Goal: Task Accomplishment & Management: Manage account settings

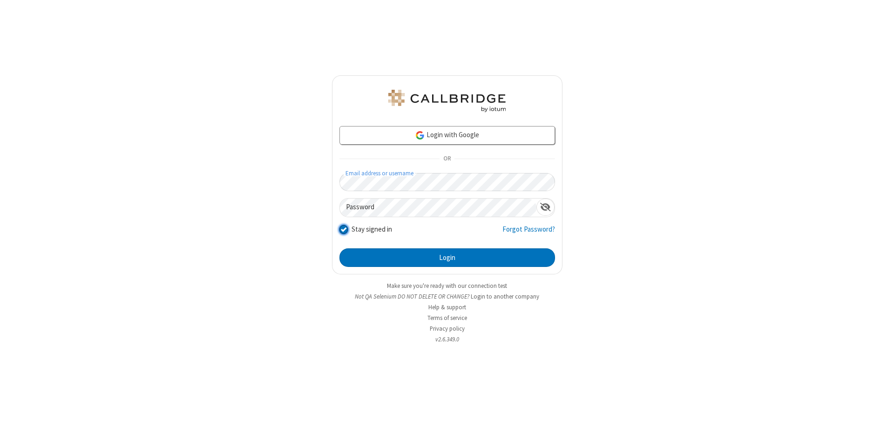
click at [343, 229] on input "Stay signed in" at bounding box center [343, 229] width 9 height 10
checkbox input "false"
click at [447, 258] on button "Login" at bounding box center [447, 258] width 216 height 19
click at [343, 229] on input "Stay signed in" at bounding box center [343, 229] width 9 height 10
checkbox input "false"
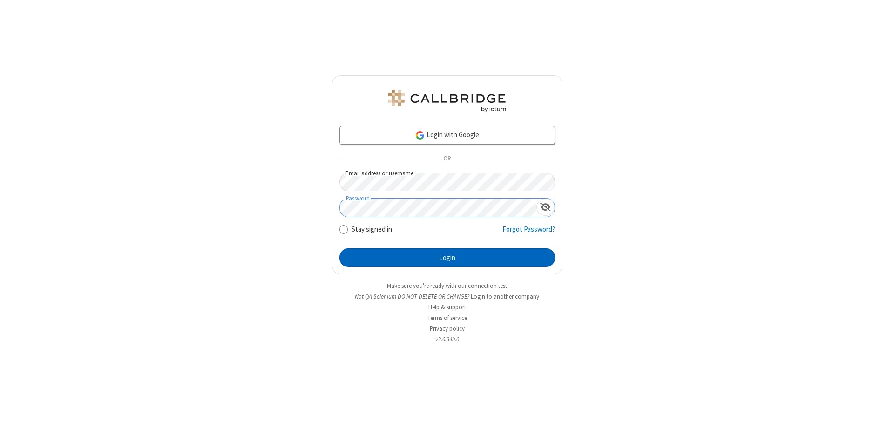
click at [447, 258] on button "Login" at bounding box center [447, 258] width 216 height 19
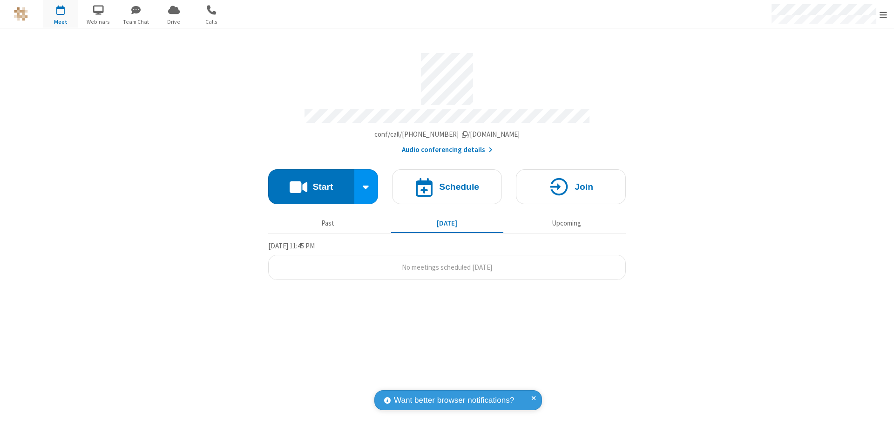
click at [883, 14] on span "Open menu" at bounding box center [882, 14] width 7 height 9
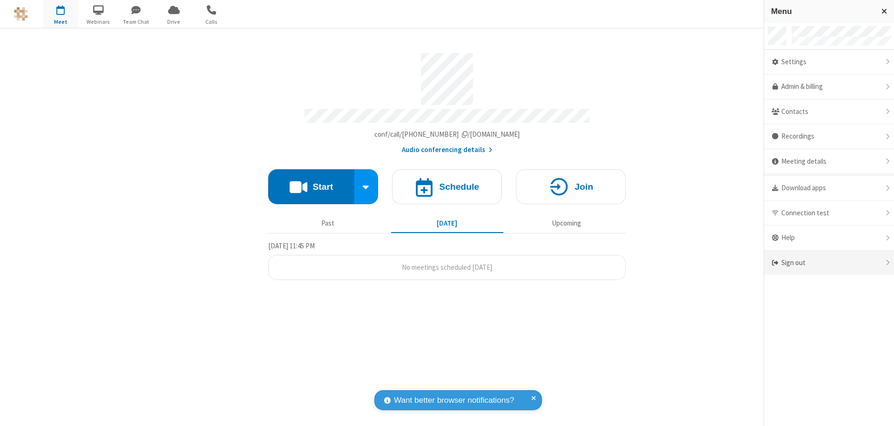
click at [829, 263] on div "Sign out" at bounding box center [829, 263] width 130 height 25
